Goal: Information Seeking & Learning: Learn about a topic

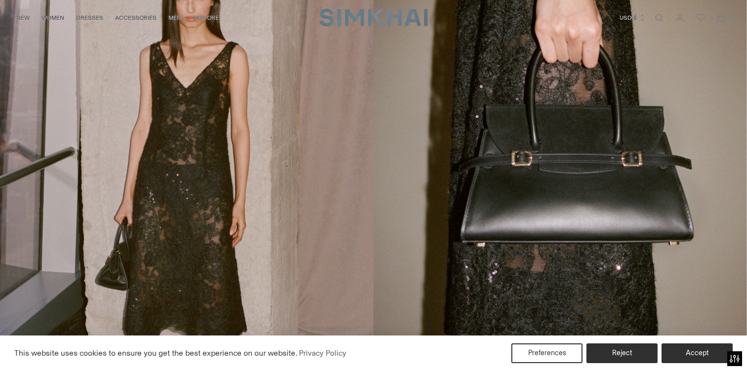
scroll to position [73, 0]
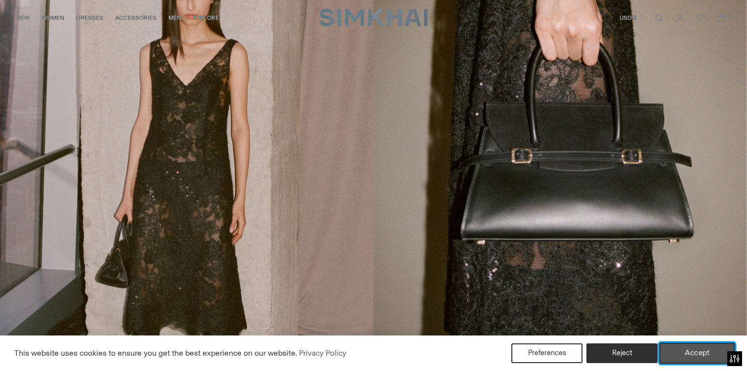
click at [682, 353] on button "Accept" at bounding box center [697, 353] width 76 height 21
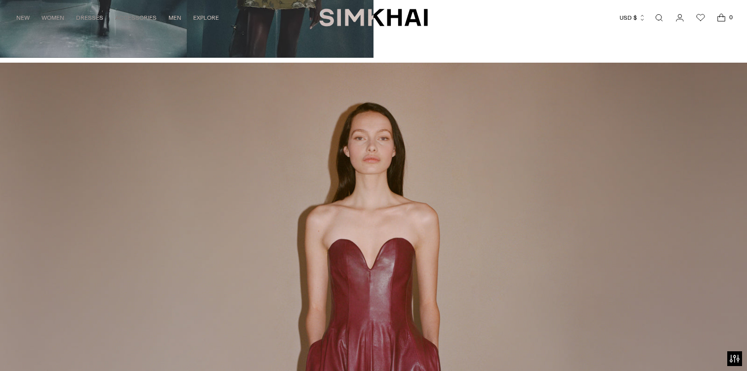
scroll to position [1231, 0]
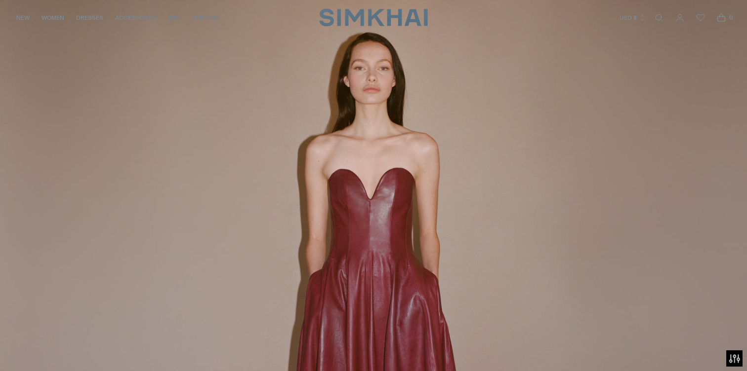
click at [732, 358] on icon "Open accessiBe: accessibility options, statement and help" at bounding box center [734, 359] width 10 height 8
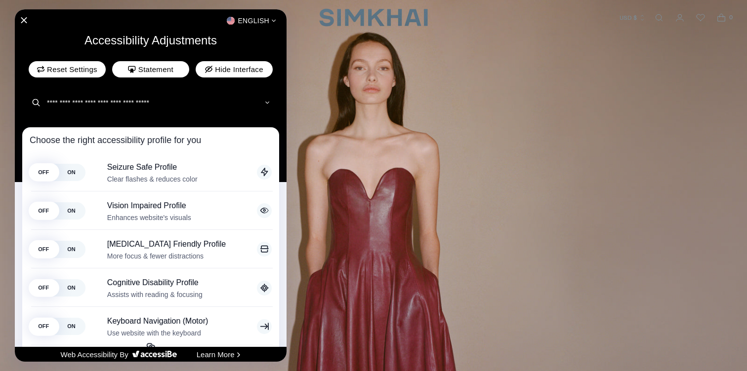
click at [23, 16] on div "English" at bounding box center [151, 20] width 272 height 13
click at [22, 20] on icon "Close Accessibility Interface" at bounding box center [23, 20] width 7 height 7
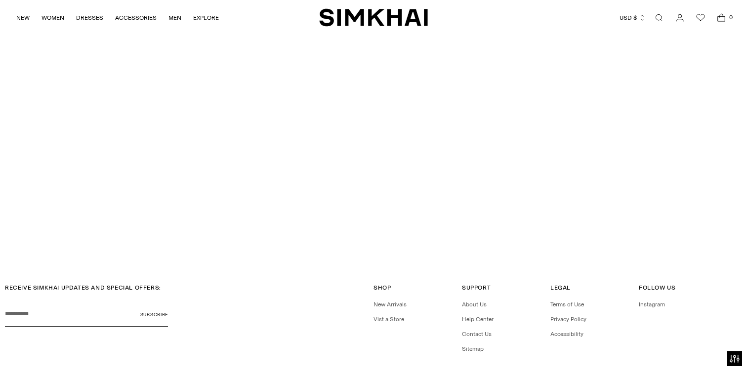
scroll to position [2737, 0]
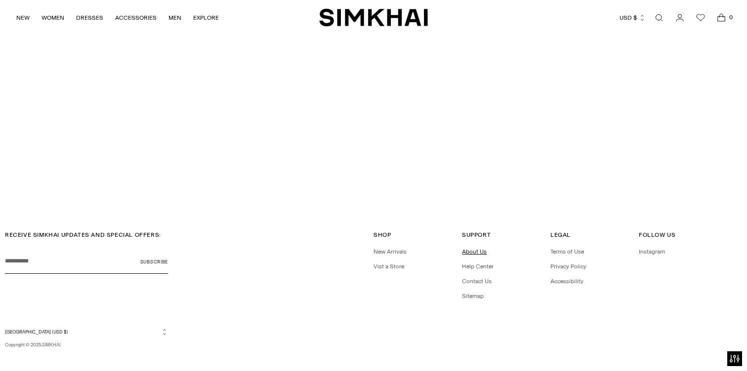
click at [472, 248] on link "About Us" at bounding box center [474, 251] width 25 height 7
click at [486, 264] on ul "About Us Help Center Contact Us Sitemap" at bounding box center [502, 273] width 81 height 53
click at [485, 263] on link "Help Center" at bounding box center [478, 266] width 32 height 7
